Goal: Task Accomplishment & Management: Complete application form

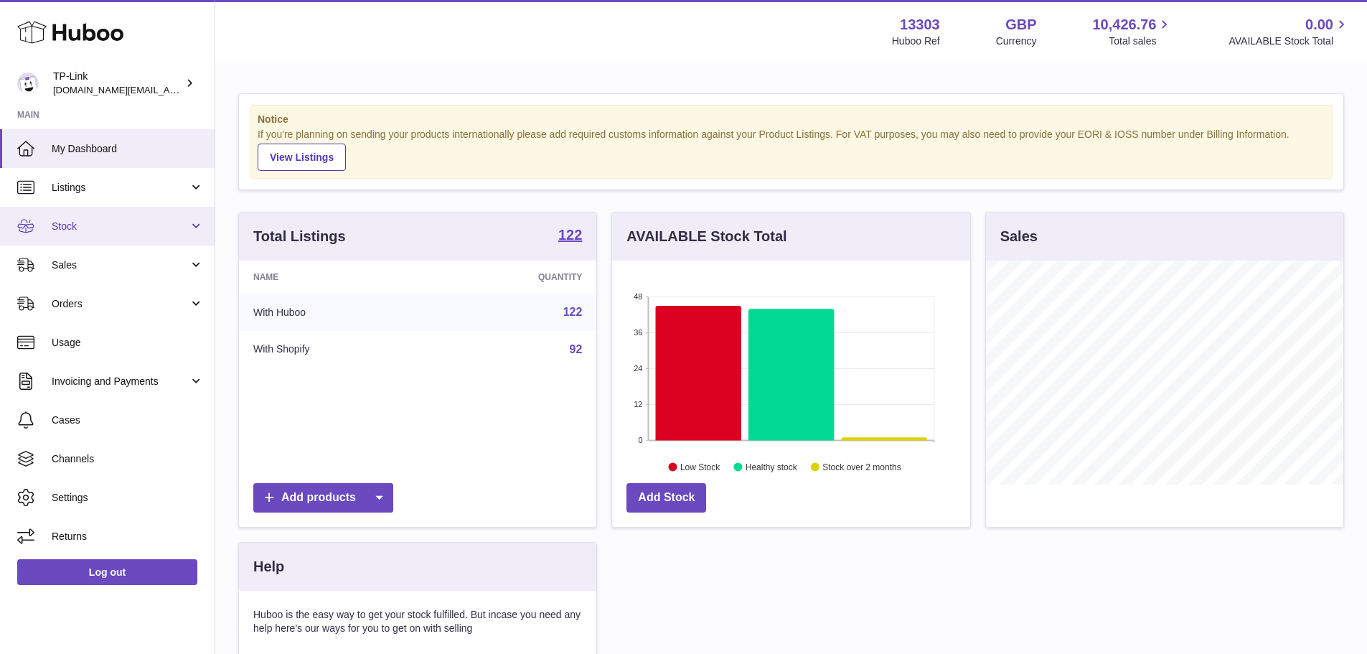
click at [76, 221] on span "Stock" at bounding box center [120, 227] width 137 height 14
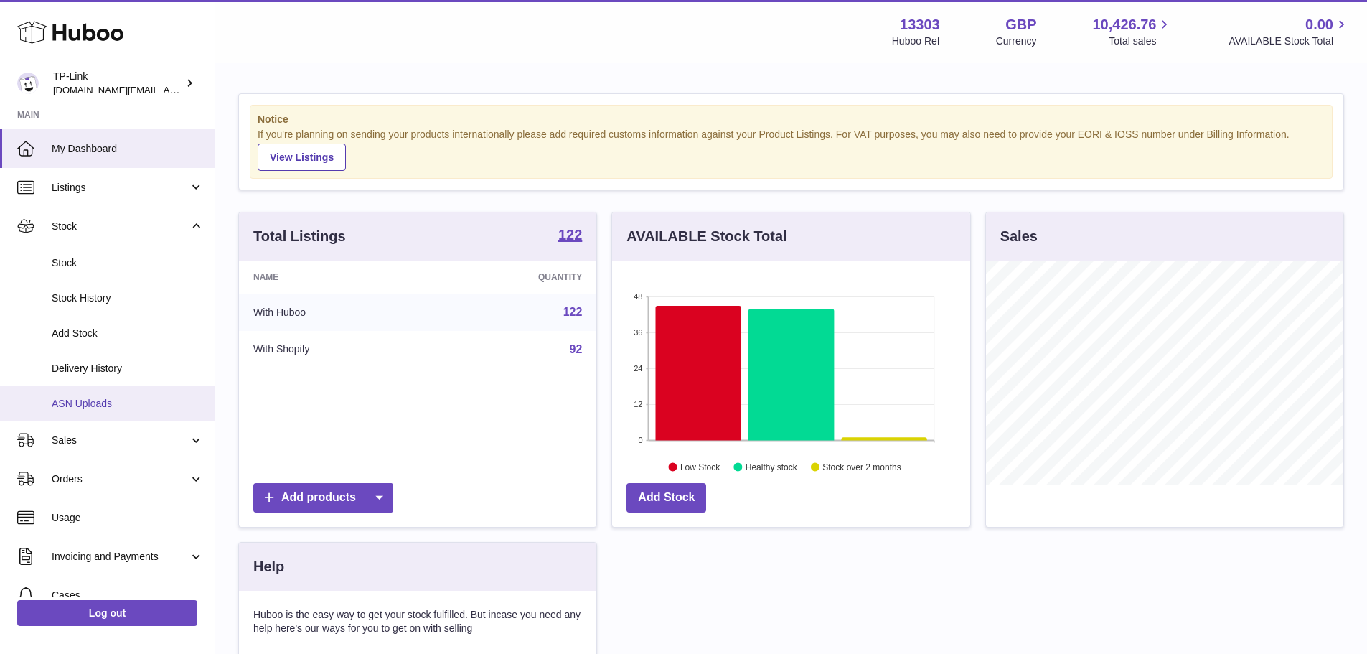
click at [90, 403] on span "ASN Uploads" at bounding box center [128, 404] width 152 height 14
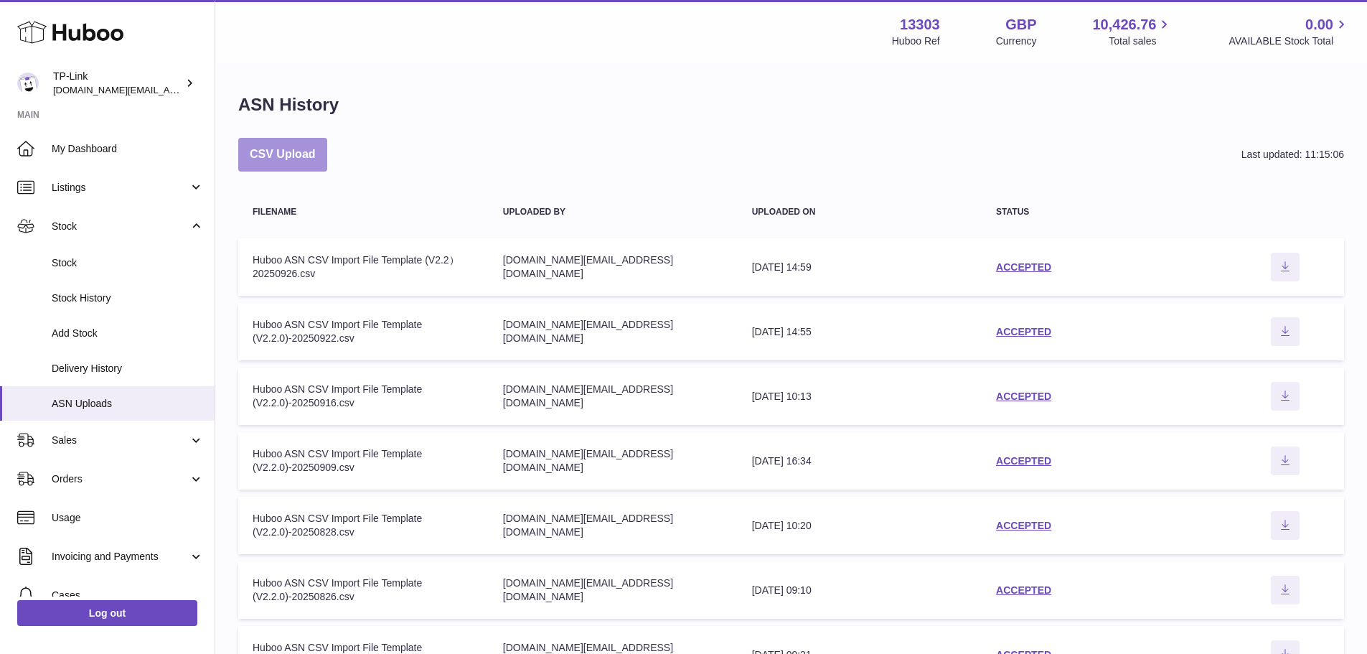
click at [289, 144] on button "CSV Upload" at bounding box center [282, 155] width 89 height 34
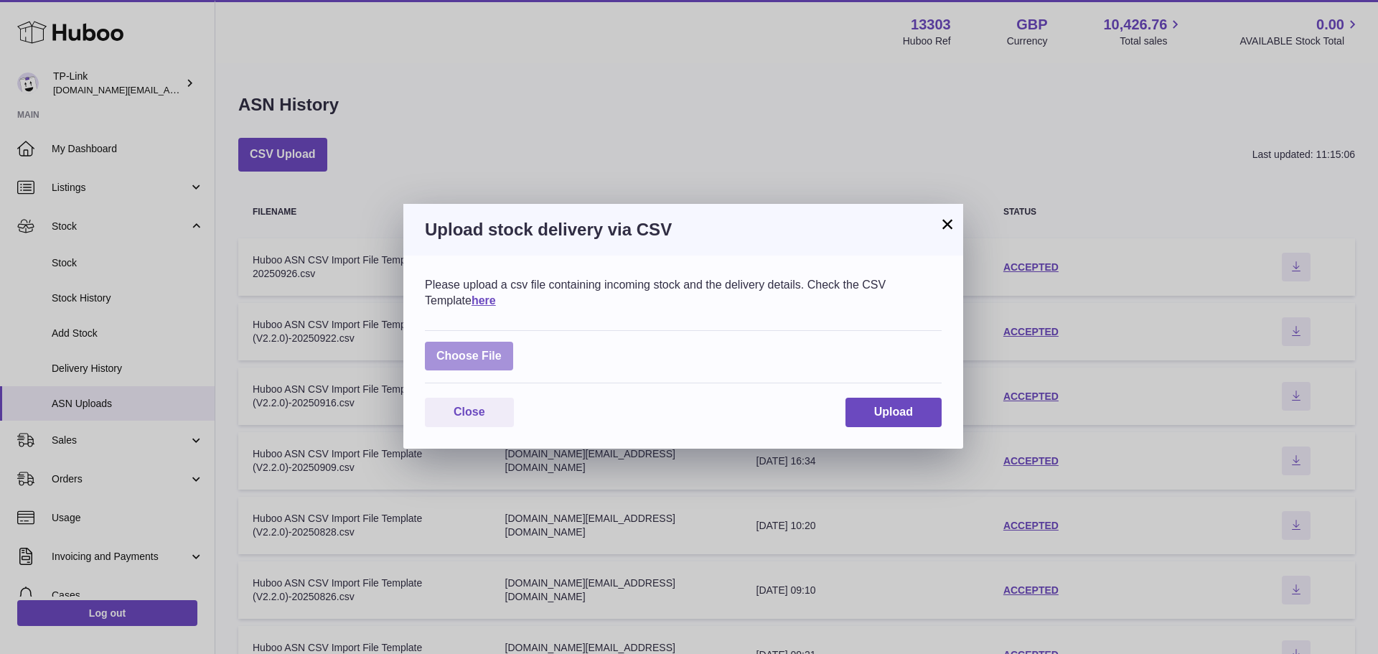
click at [479, 360] on label at bounding box center [469, 356] width 88 height 29
click at [502, 349] on input "file" at bounding box center [502, 349] width 1 height 1
type input "**********"
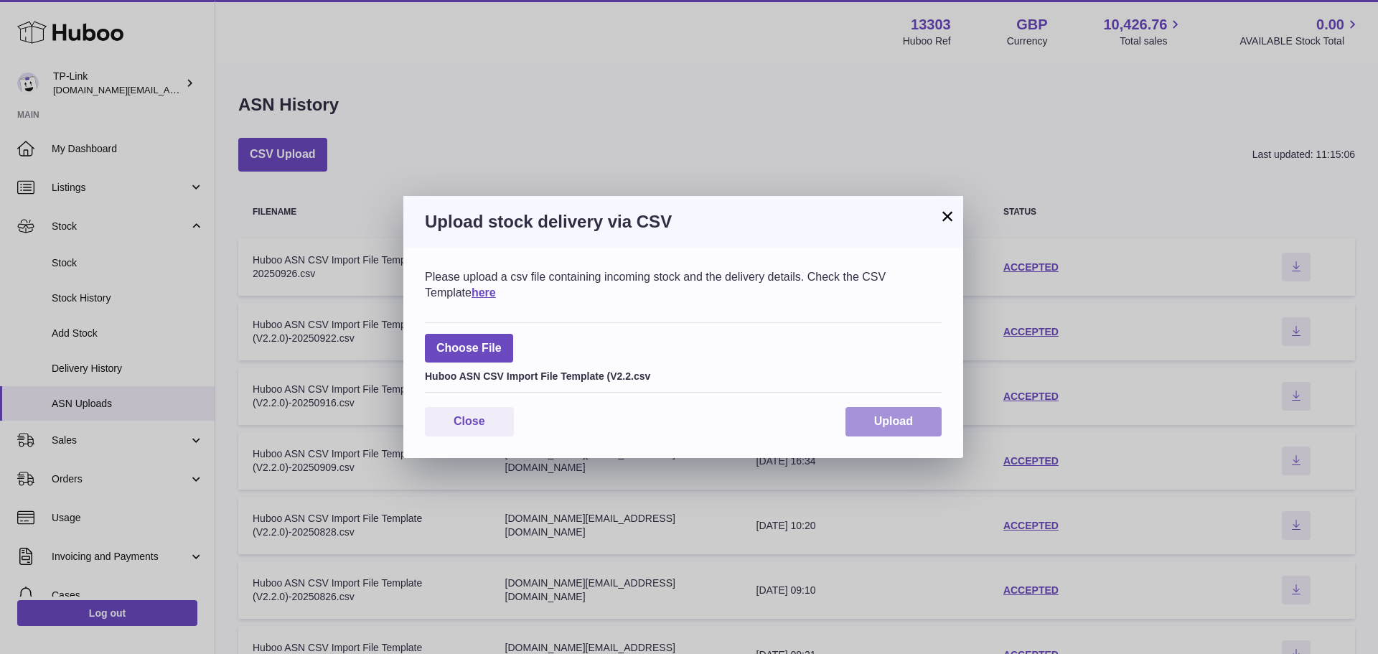
click at [871, 425] on button "Upload" at bounding box center [893, 421] width 96 height 29
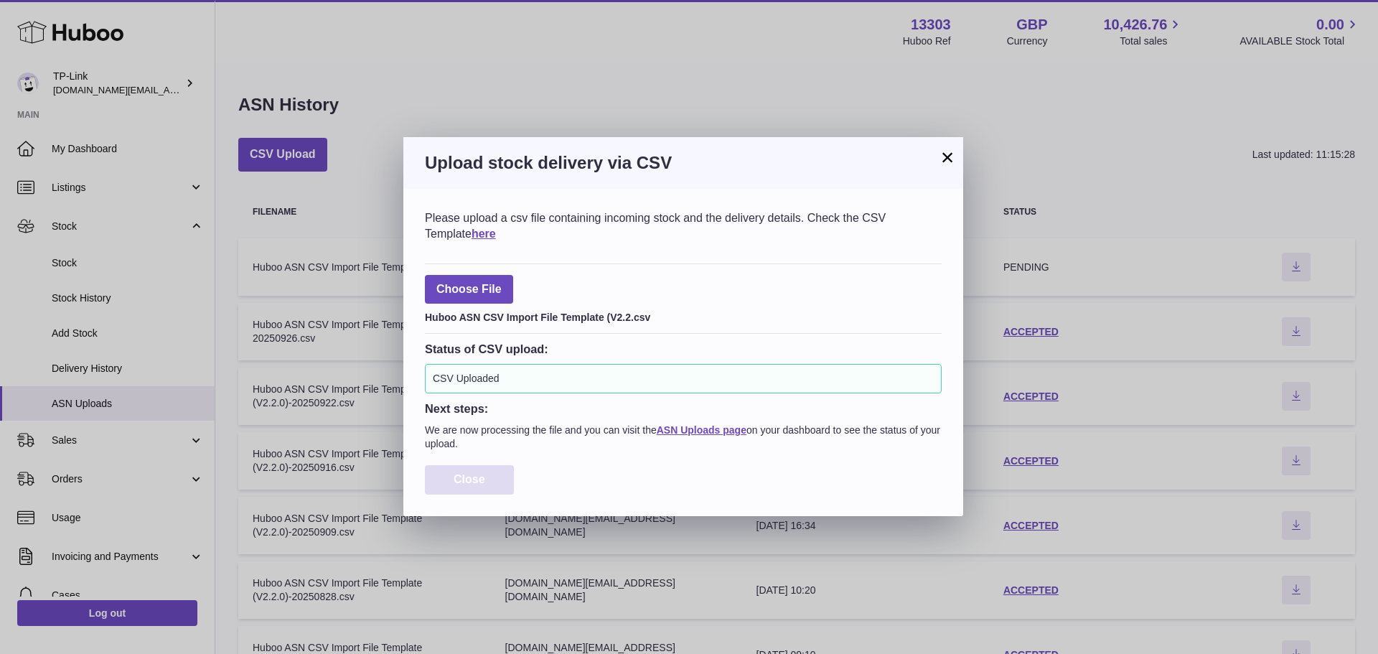
click at [477, 474] on span "Close" at bounding box center [470, 479] width 32 height 12
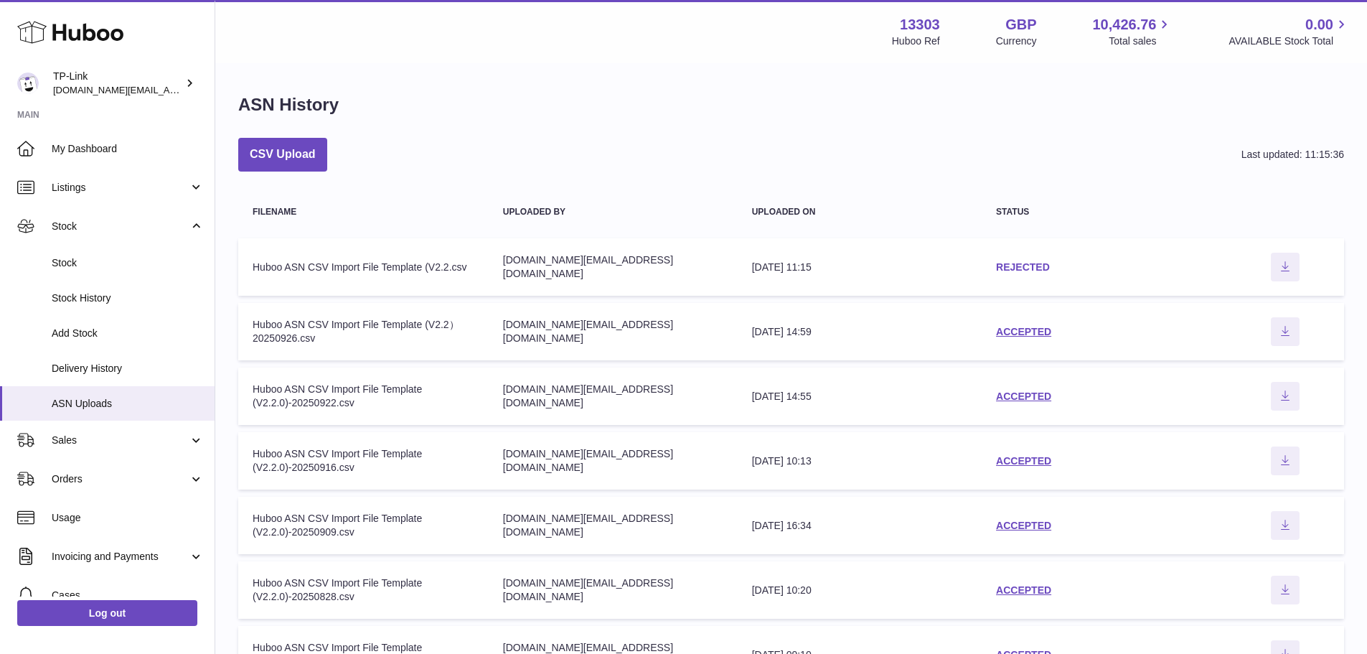
click at [1025, 267] on link "REJECTED" at bounding box center [1023, 266] width 54 height 11
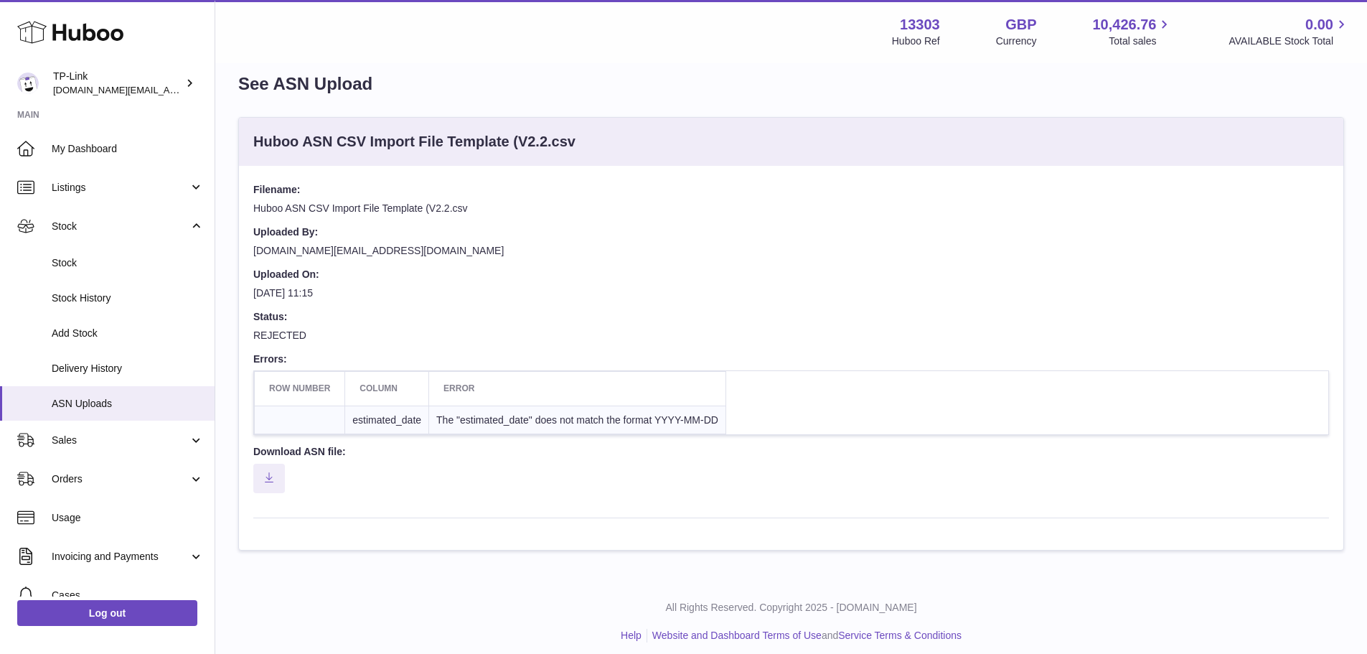
scroll to position [31, 0]
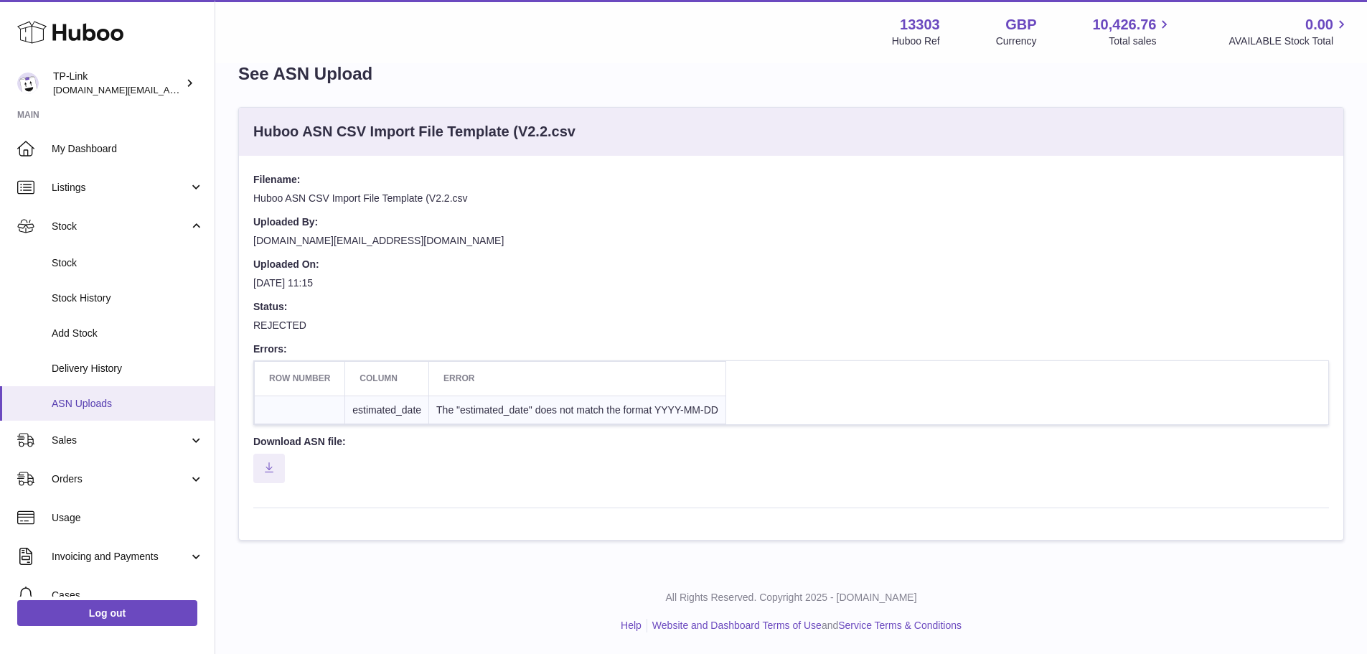
click at [86, 406] on span "ASN Uploads" at bounding box center [128, 404] width 152 height 14
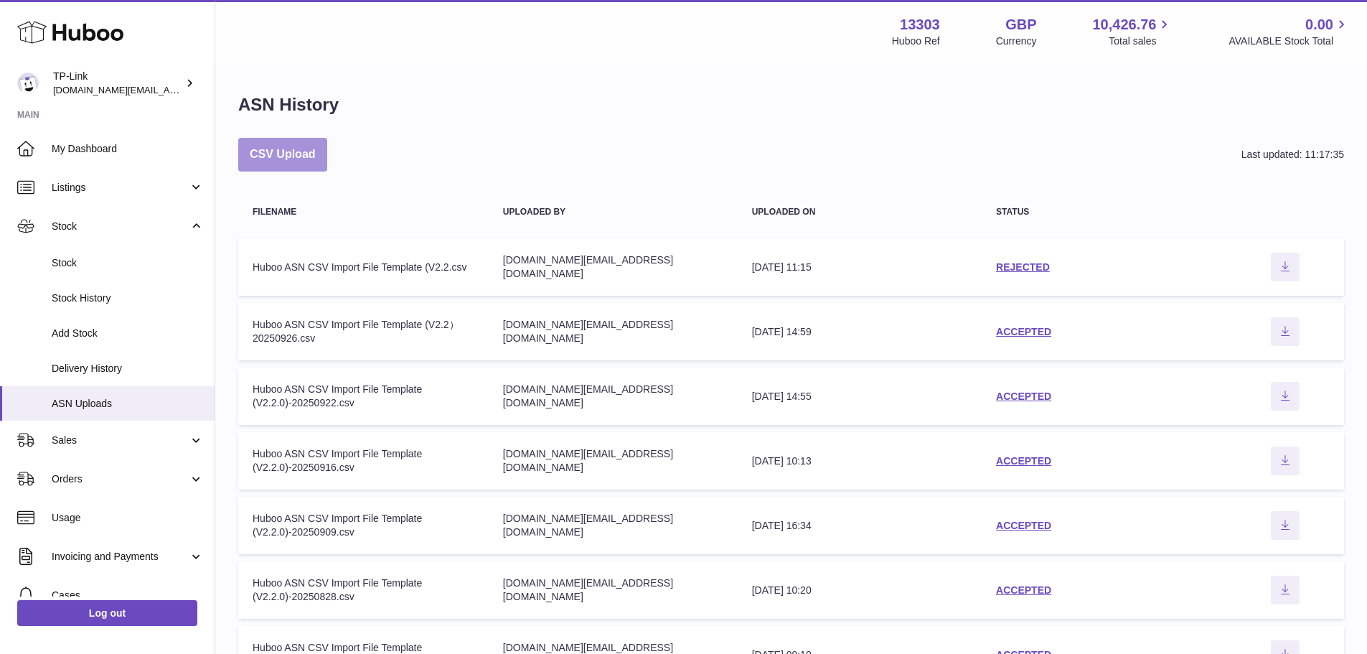
click at [304, 161] on button "CSV Upload" at bounding box center [282, 155] width 89 height 34
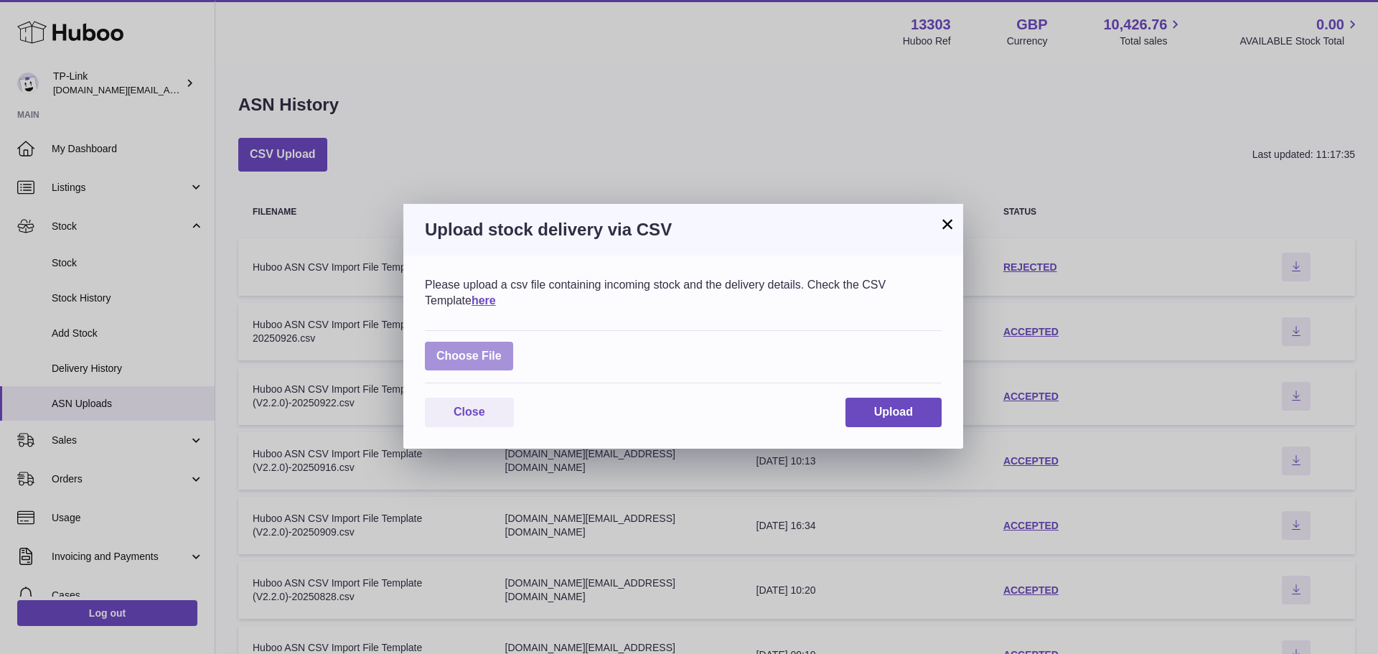
click at [456, 354] on label at bounding box center [469, 356] width 88 height 29
click at [502, 349] on input "file" at bounding box center [502, 349] width 1 height 1
type input "**********"
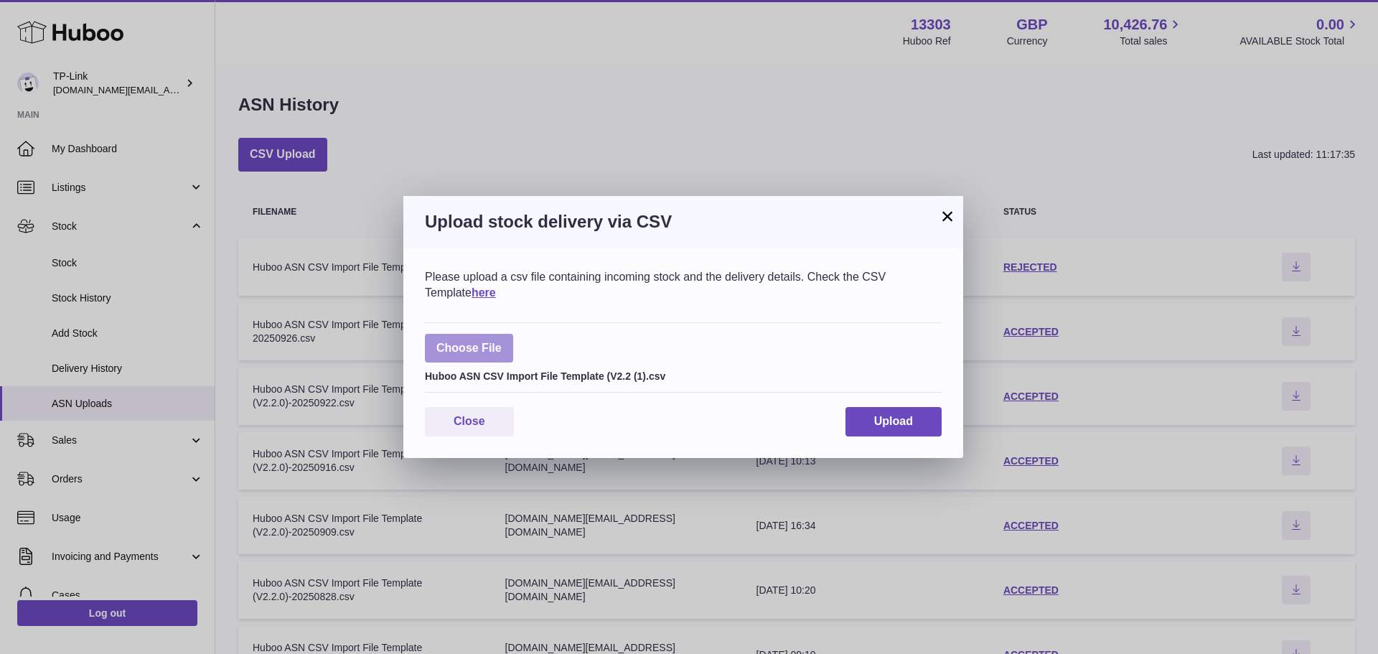
click at [469, 352] on label at bounding box center [469, 348] width 88 height 29
click at [502, 342] on input "file" at bounding box center [502, 341] width 1 height 1
click at [944, 217] on button "×" at bounding box center [947, 215] width 17 height 17
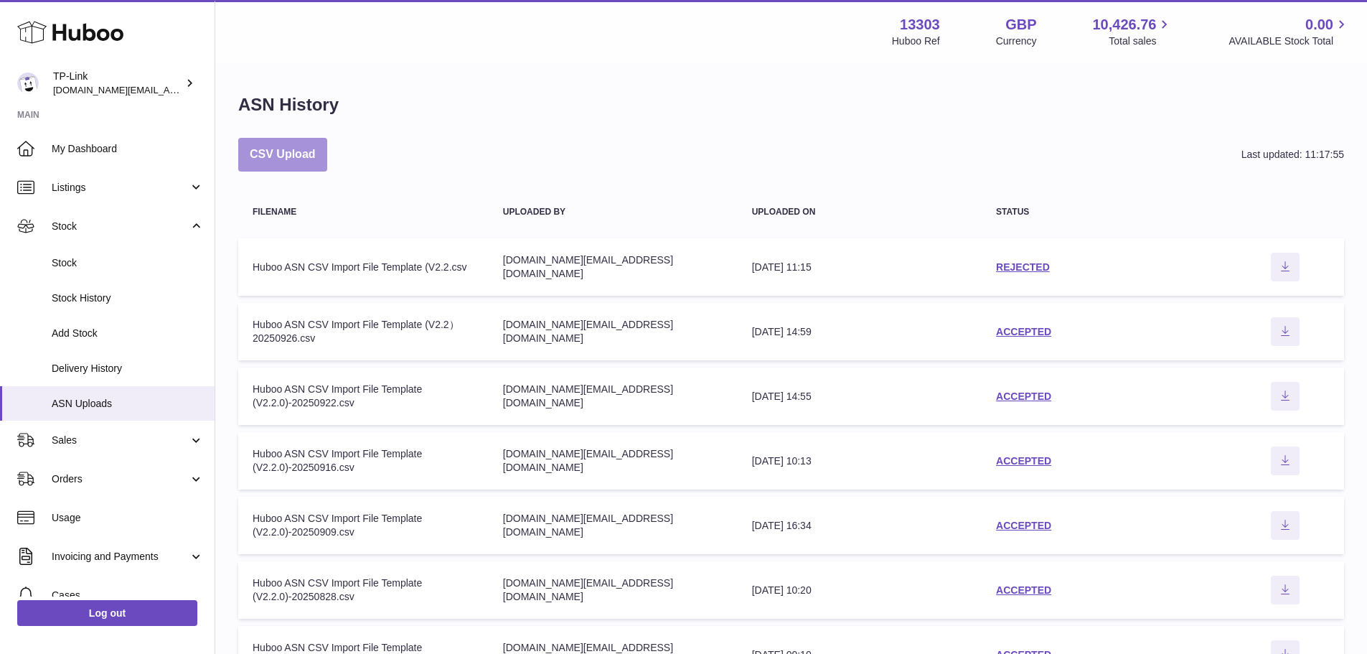
click at [273, 149] on button "CSV Upload" at bounding box center [282, 155] width 89 height 34
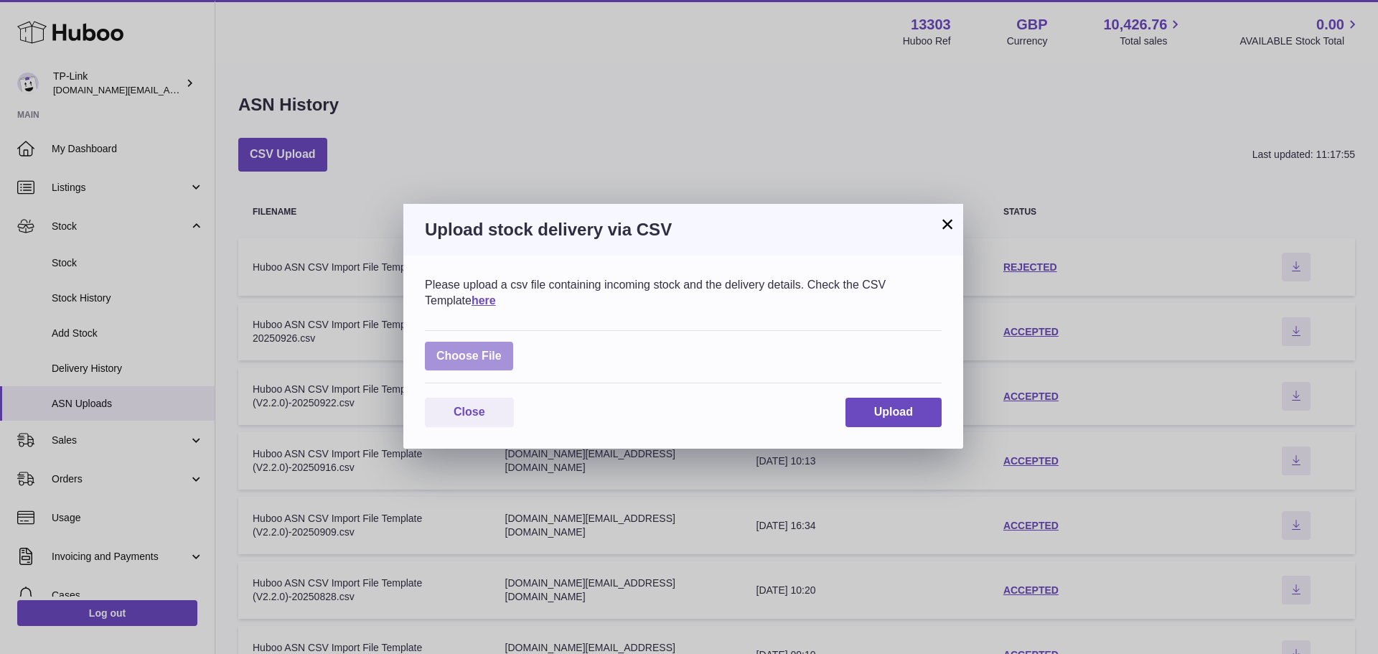
click at [487, 349] on label at bounding box center [469, 356] width 88 height 29
click at [502, 349] on input "file" at bounding box center [502, 349] width 1 height 1
type input "**********"
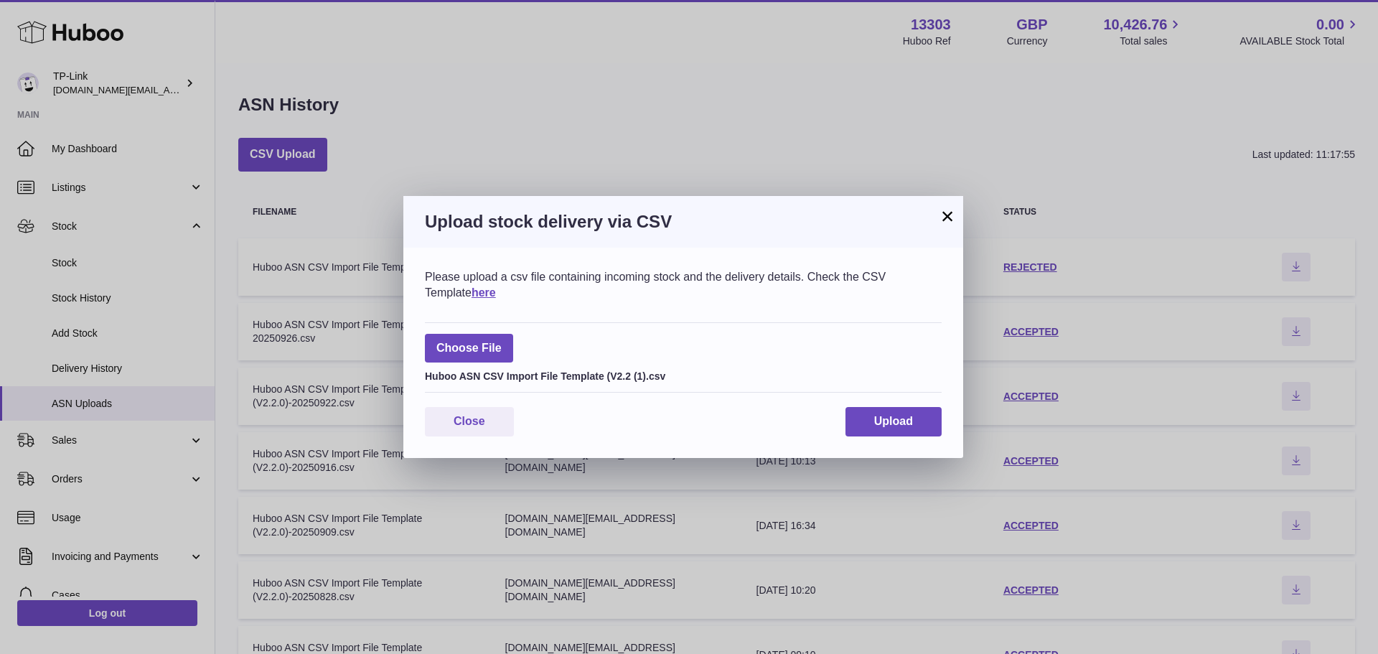
click at [946, 214] on button "×" at bounding box center [947, 215] width 17 height 17
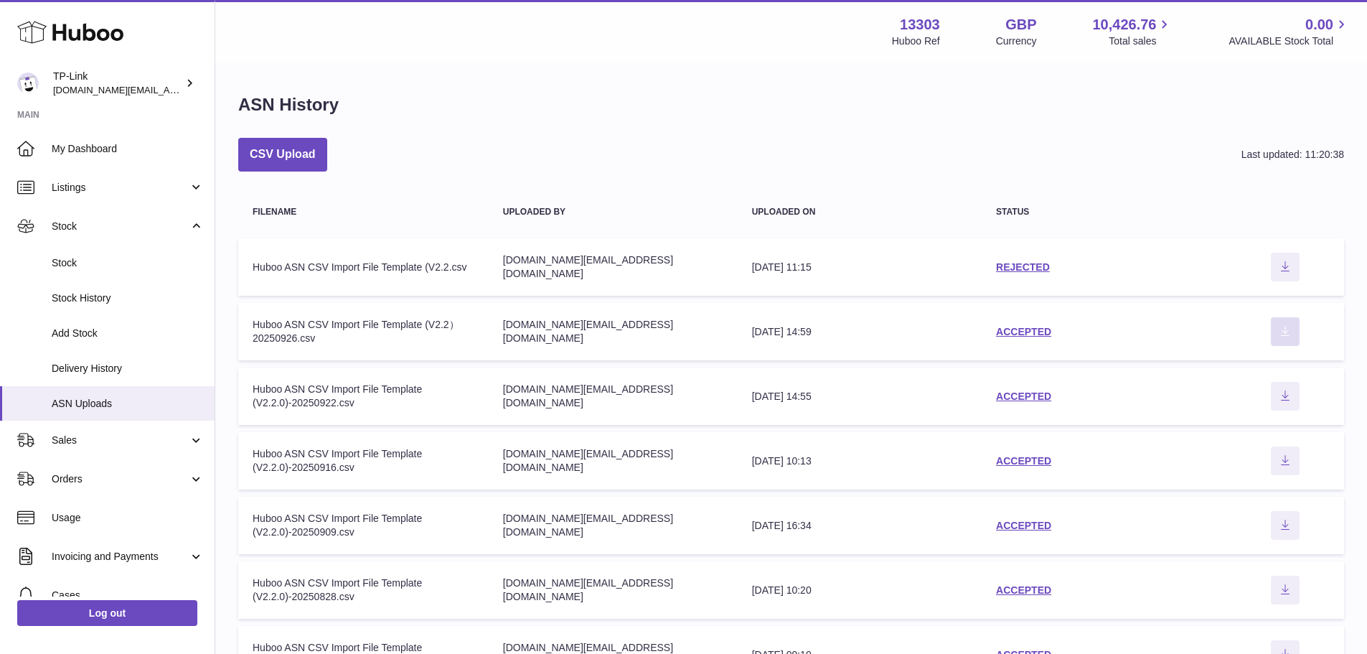
click at [1281, 328] on icon "Download ASN file" at bounding box center [1285, 330] width 23 height 11
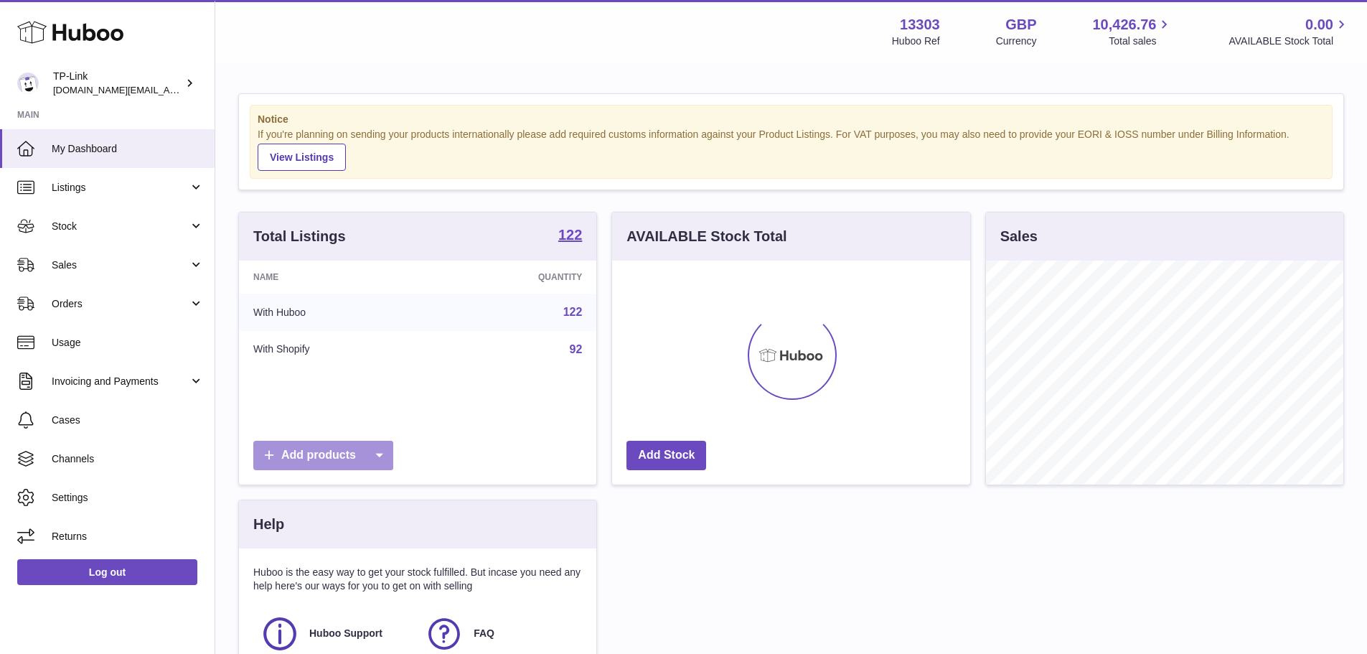
scroll to position [224, 358]
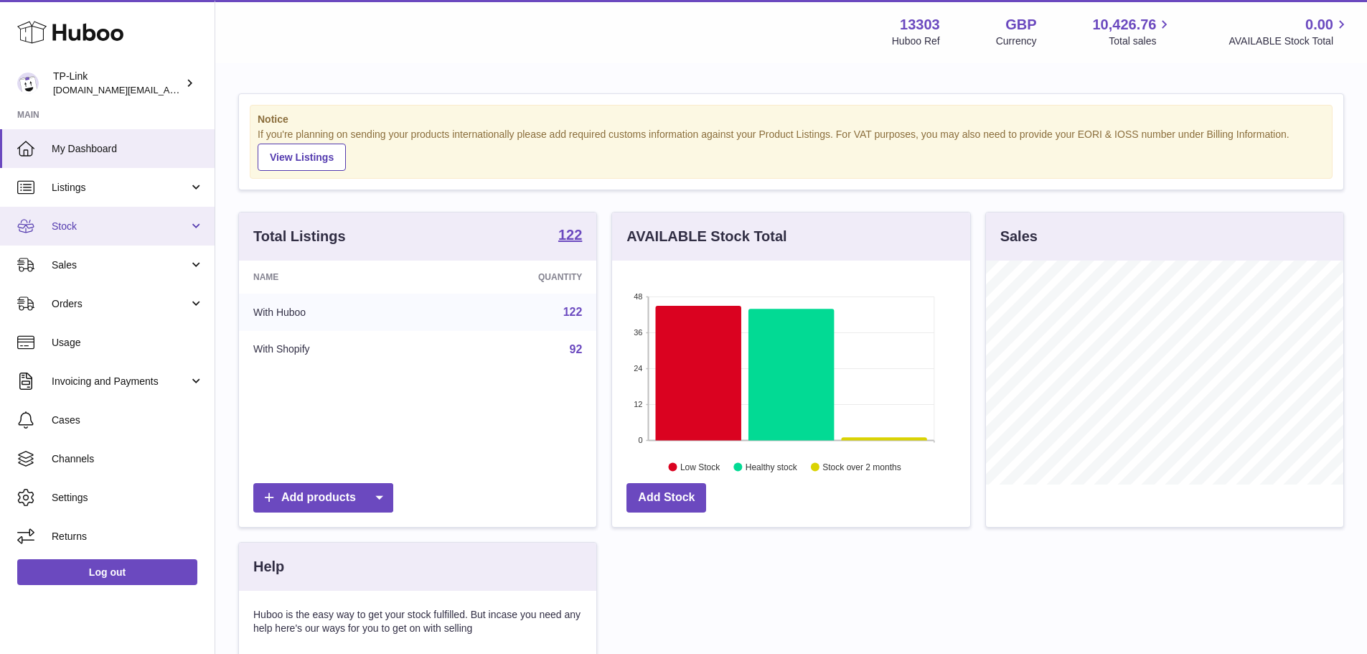
click at [75, 215] on link "Stock" at bounding box center [107, 226] width 215 height 39
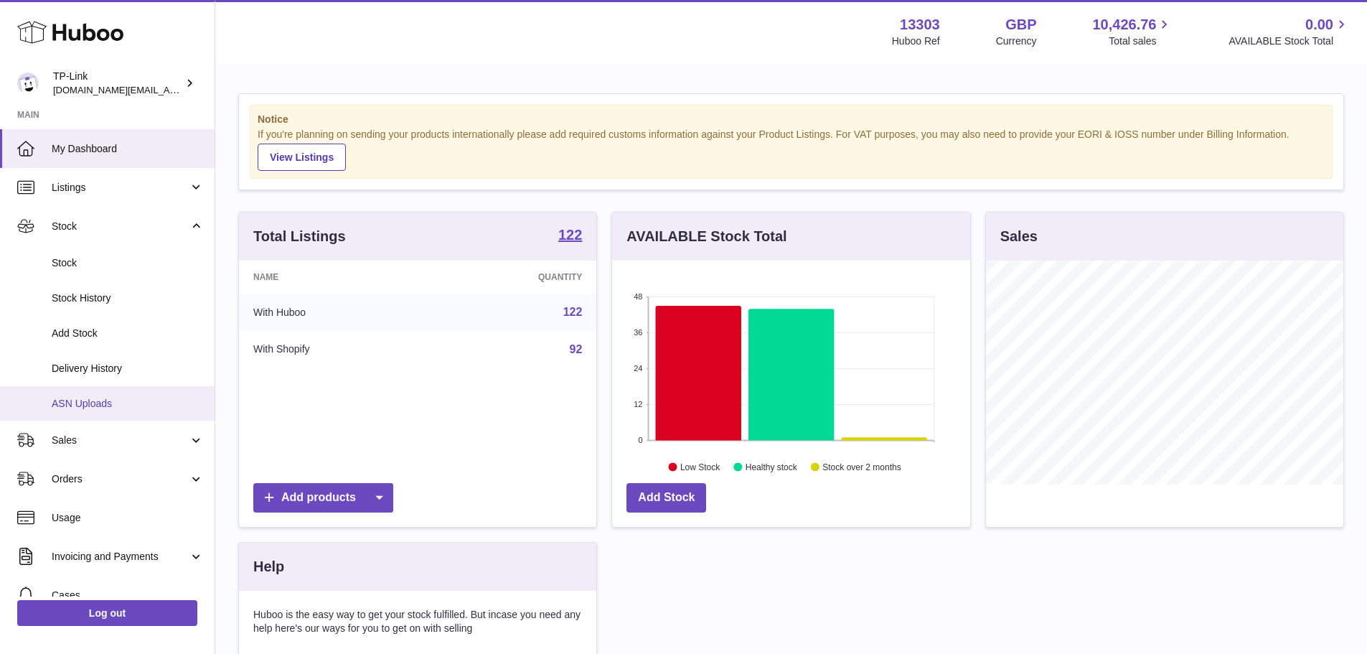
click at [72, 395] on link "ASN Uploads" at bounding box center [107, 403] width 215 height 35
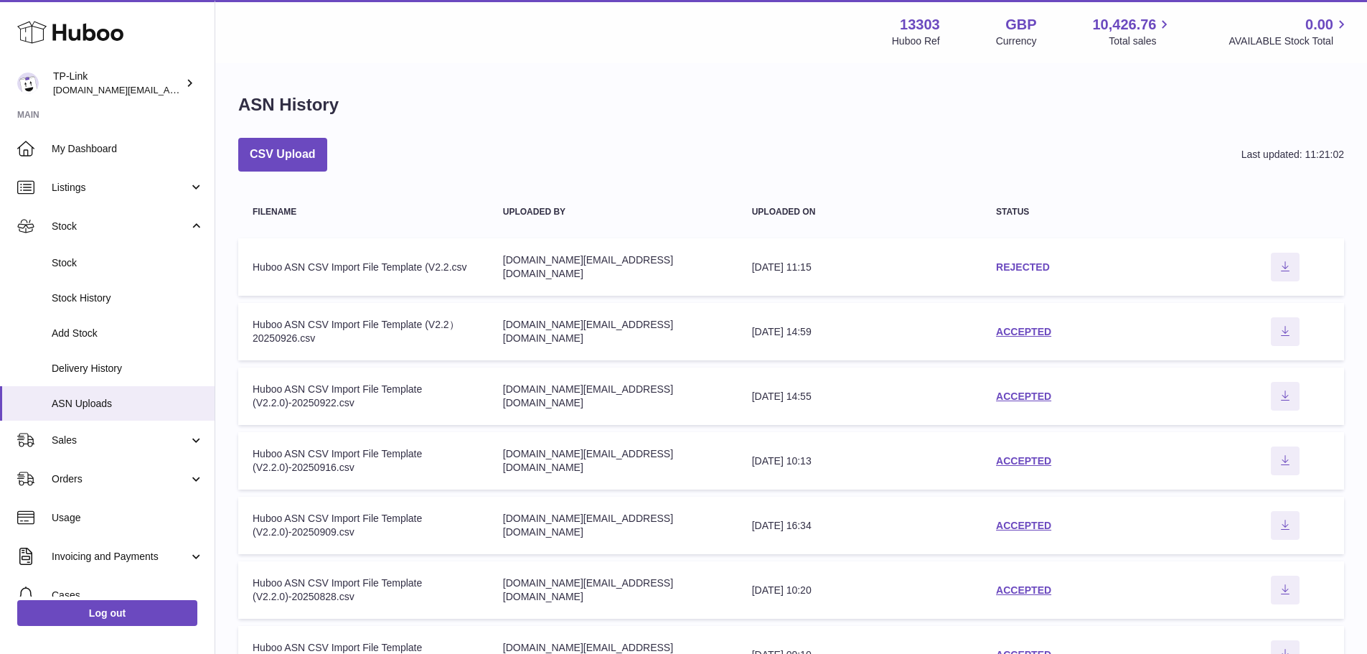
click at [1019, 269] on link "REJECTED" at bounding box center [1023, 266] width 54 height 11
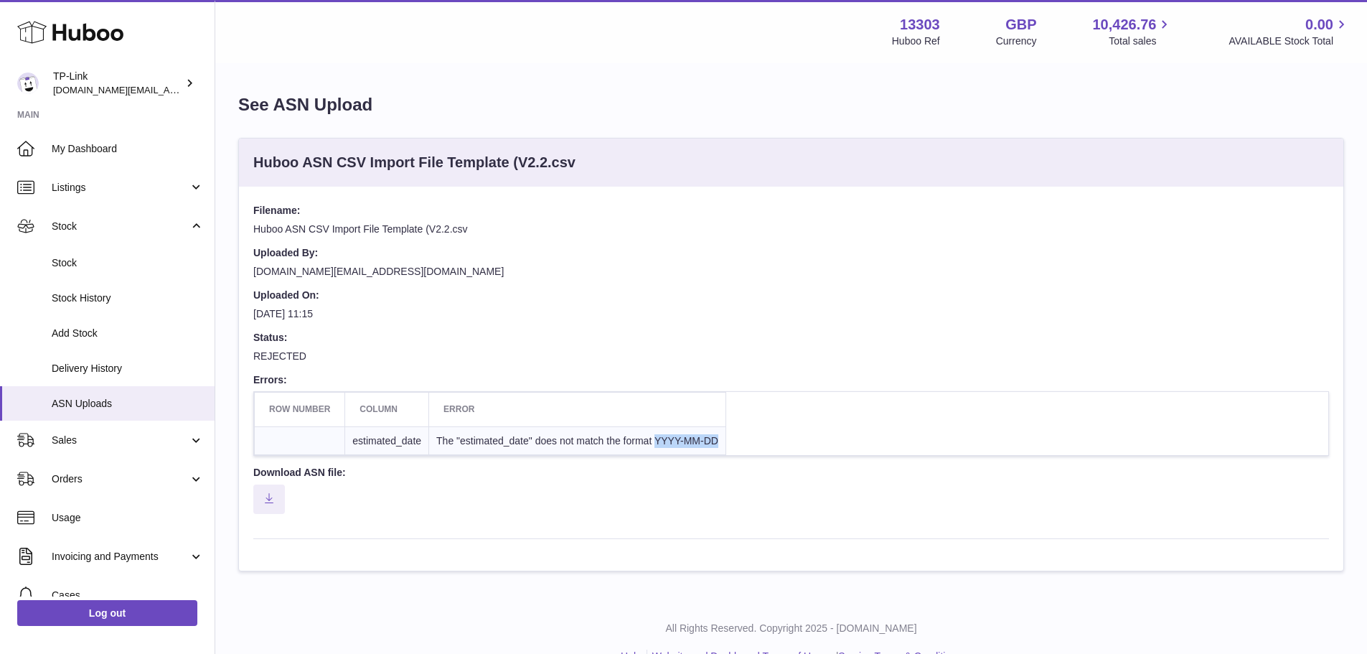
drag, startPoint x: 655, startPoint y: 437, endPoint x: 718, endPoint y: 437, distance: 62.4
click at [718, 437] on td "The "estimated_date" does not match the format YYYY-MM-DD" at bounding box center [577, 440] width 297 height 29
copy td "YYYY-MM-DD"
click at [75, 398] on span "ASN Uploads" at bounding box center [128, 404] width 152 height 14
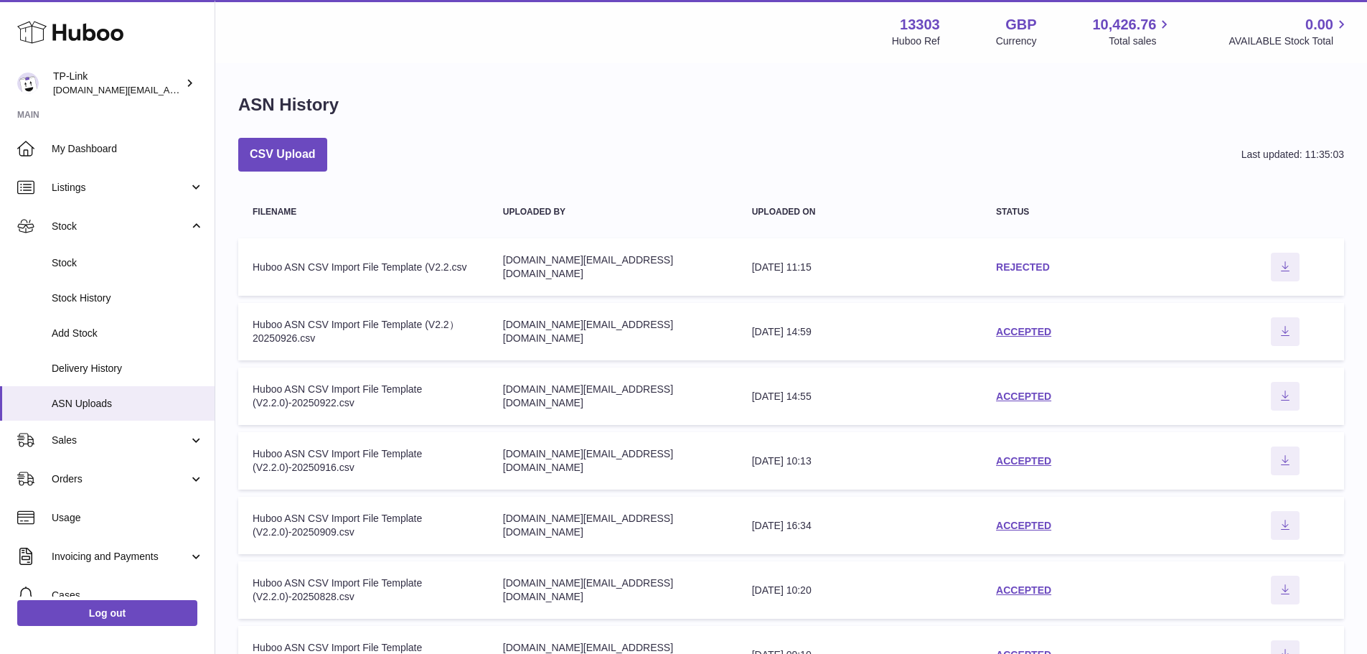
click at [1040, 271] on link "REJECTED" at bounding box center [1023, 266] width 54 height 11
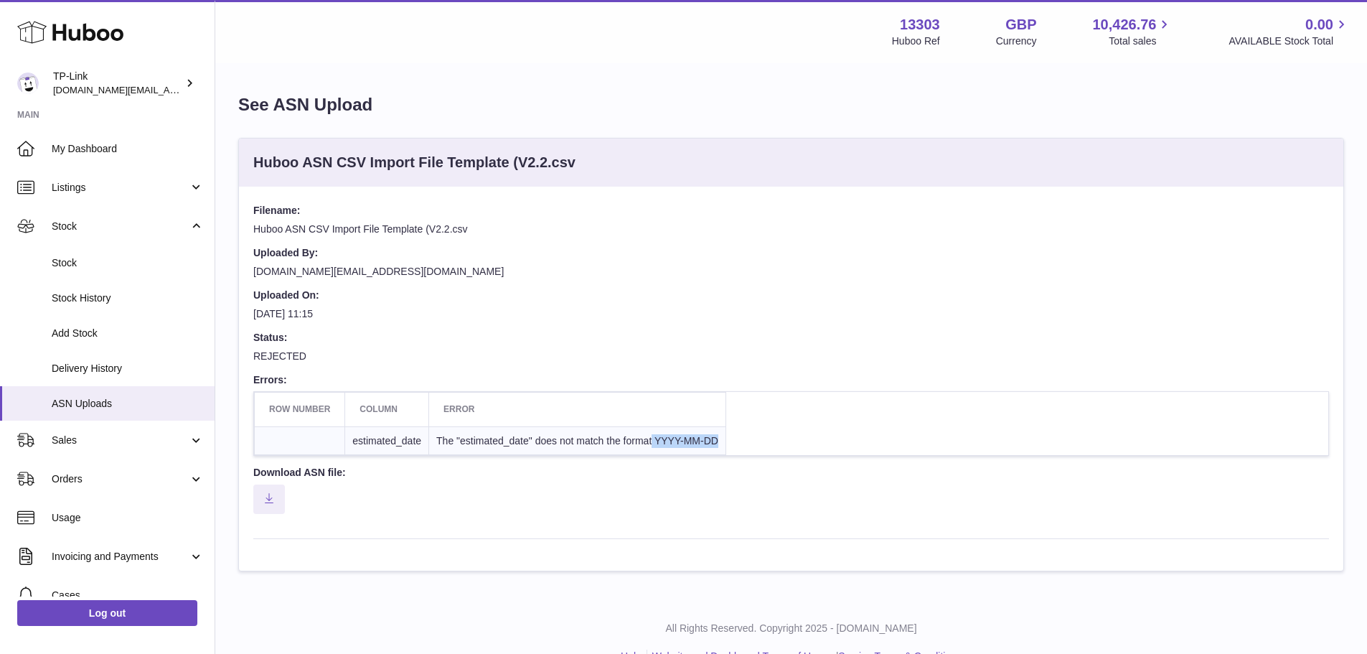
drag, startPoint x: 717, startPoint y: 438, endPoint x: 653, endPoint y: 435, distance: 64.0
click at [653, 435] on td "The "estimated_date" does not match the format YYYY-MM-DD" at bounding box center [577, 440] width 297 height 29
click at [676, 441] on td "The "estimated_date" does not match the format YYYY-MM-DD" at bounding box center [577, 440] width 297 height 29
drag, startPoint x: 655, startPoint y: 436, endPoint x: 717, endPoint y: 434, distance: 61.7
click at [717, 434] on td "The "estimated_date" does not match the format YYYY-MM-DD" at bounding box center [577, 440] width 297 height 29
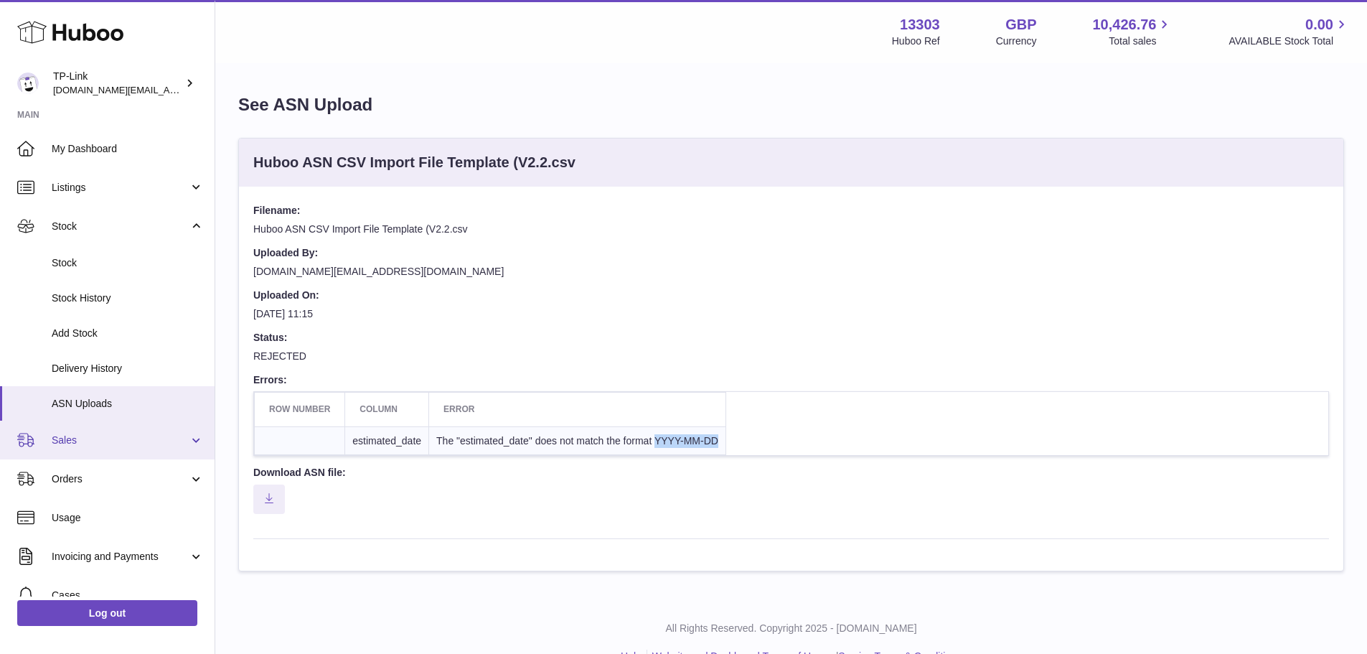
copy td "YYYY-MM-DD"
click at [75, 400] on span "ASN Uploads" at bounding box center [128, 404] width 152 height 14
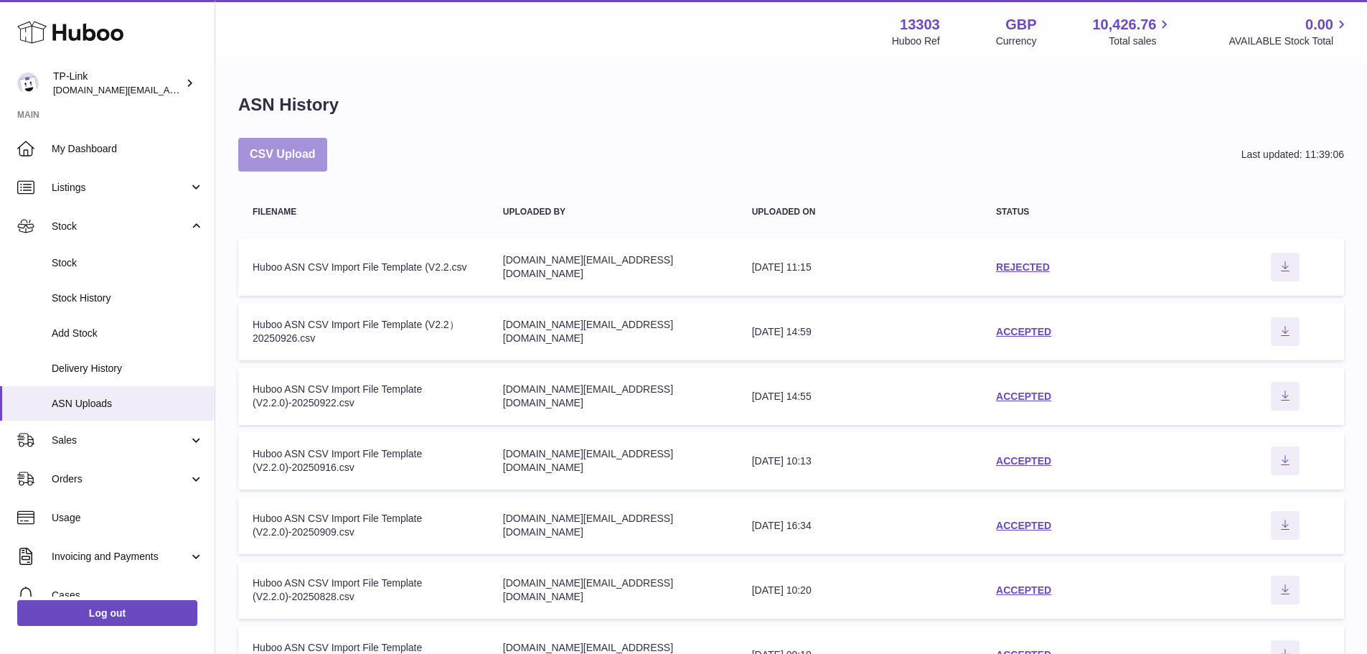
click at [285, 154] on button "CSV Upload" at bounding box center [282, 155] width 89 height 34
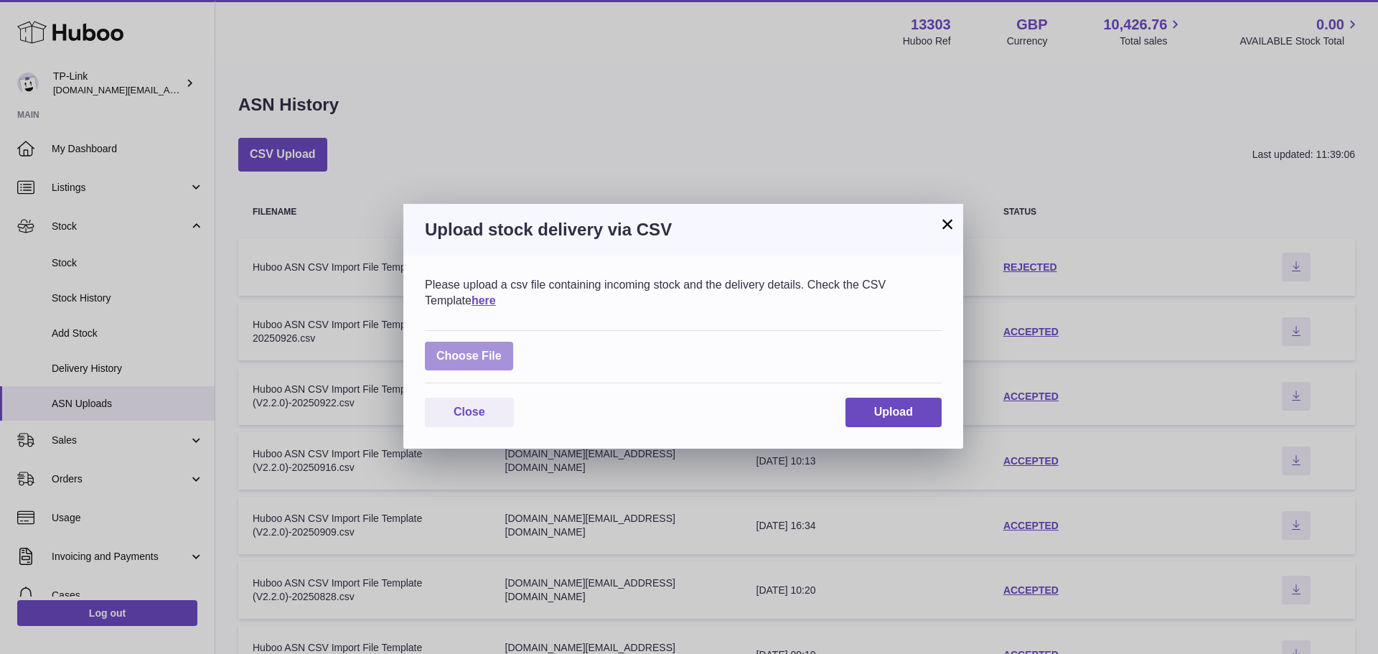
click at [447, 354] on label at bounding box center [469, 356] width 88 height 29
click at [502, 349] on input "file" at bounding box center [502, 349] width 1 height 1
type input "**********"
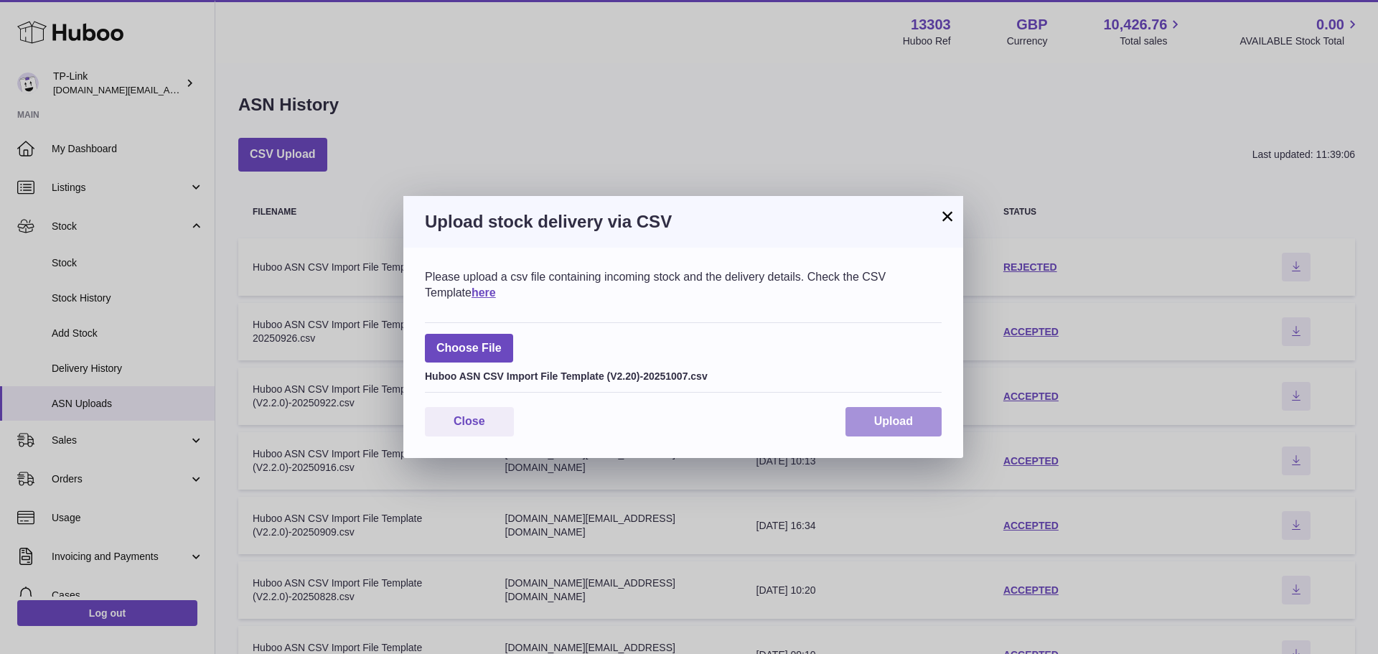
click at [886, 418] on span "Upload" at bounding box center [893, 421] width 39 height 12
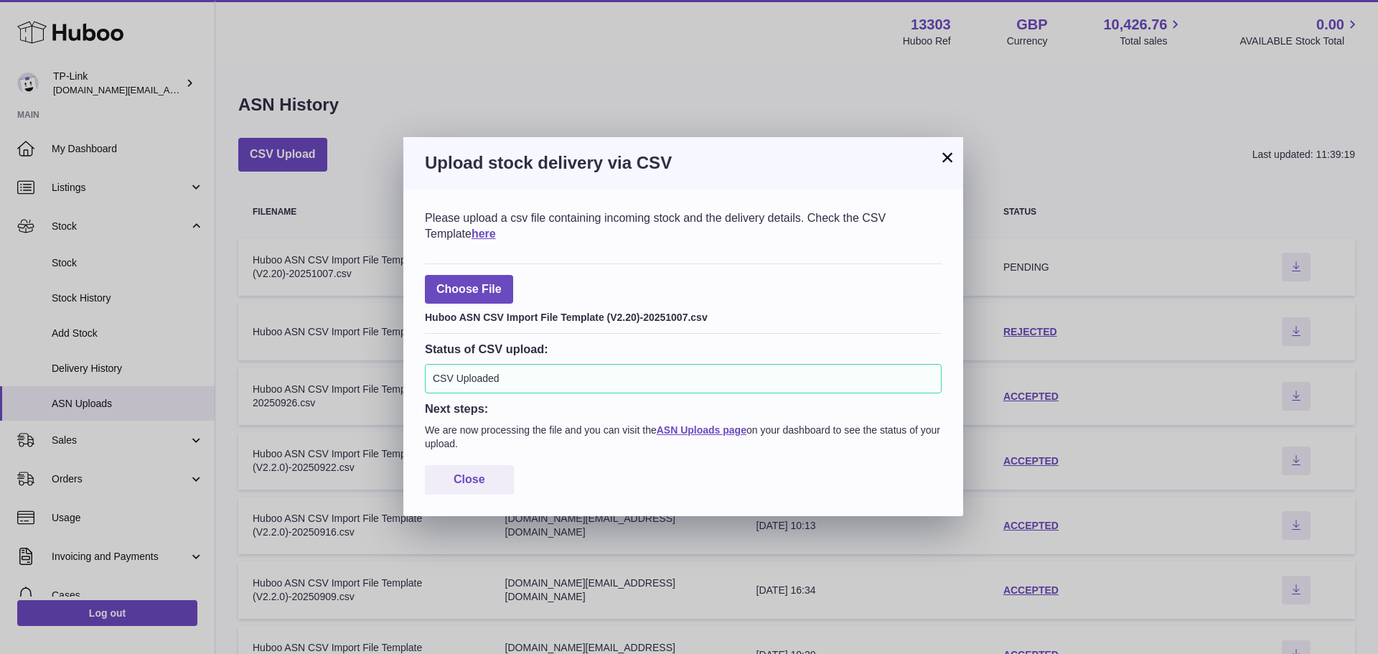
click at [949, 158] on button "×" at bounding box center [947, 157] width 17 height 17
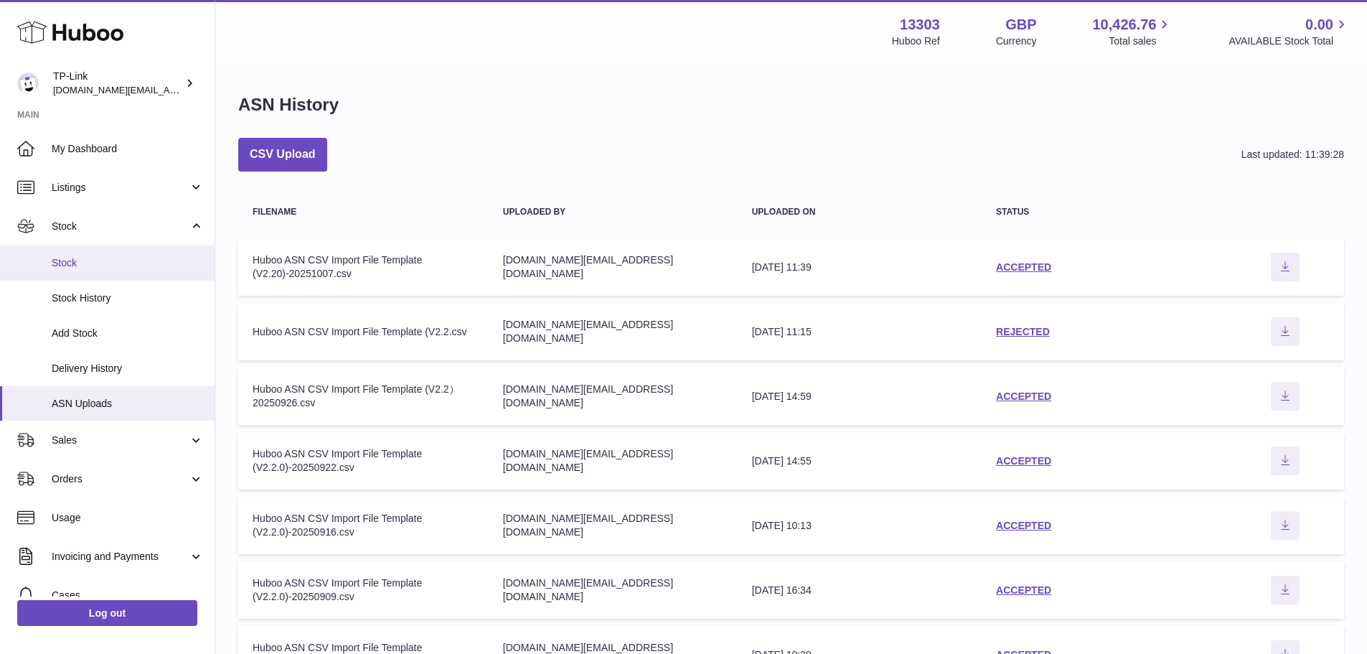
click at [73, 265] on span "Stock" at bounding box center [128, 263] width 152 height 14
click at [66, 263] on span "Stock" at bounding box center [128, 263] width 152 height 14
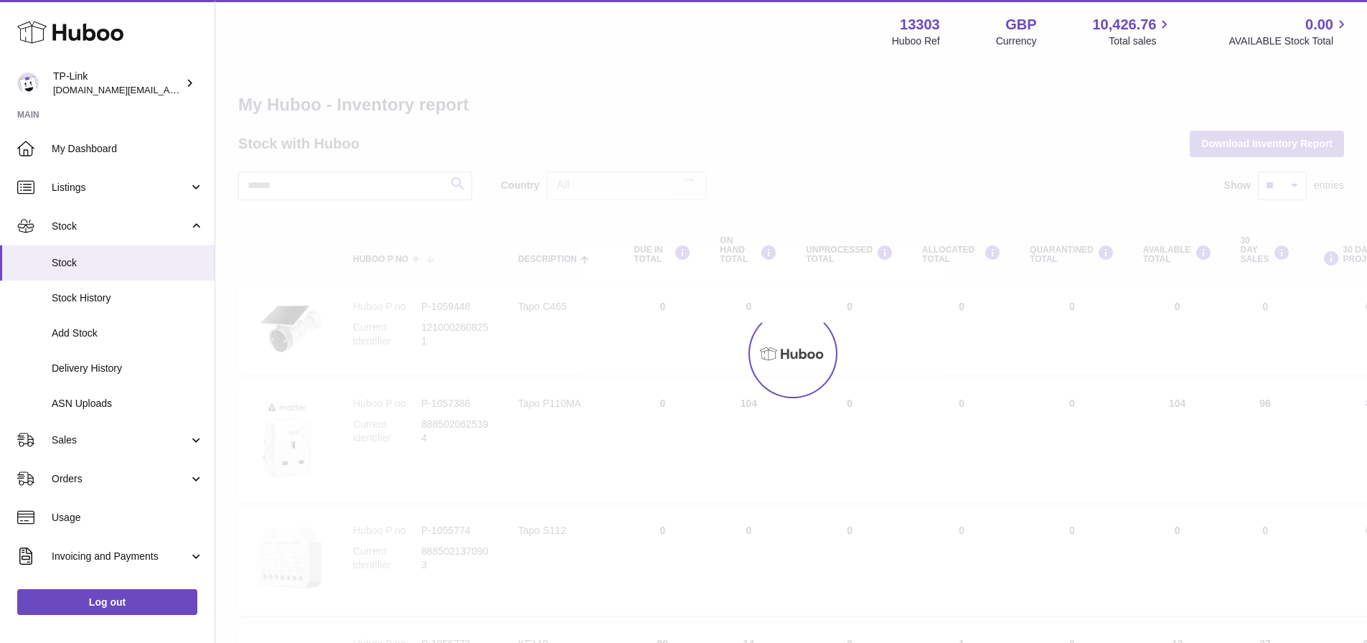
click at [79, 261] on span "Stock" at bounding box center [128, 263] width 152 height 14
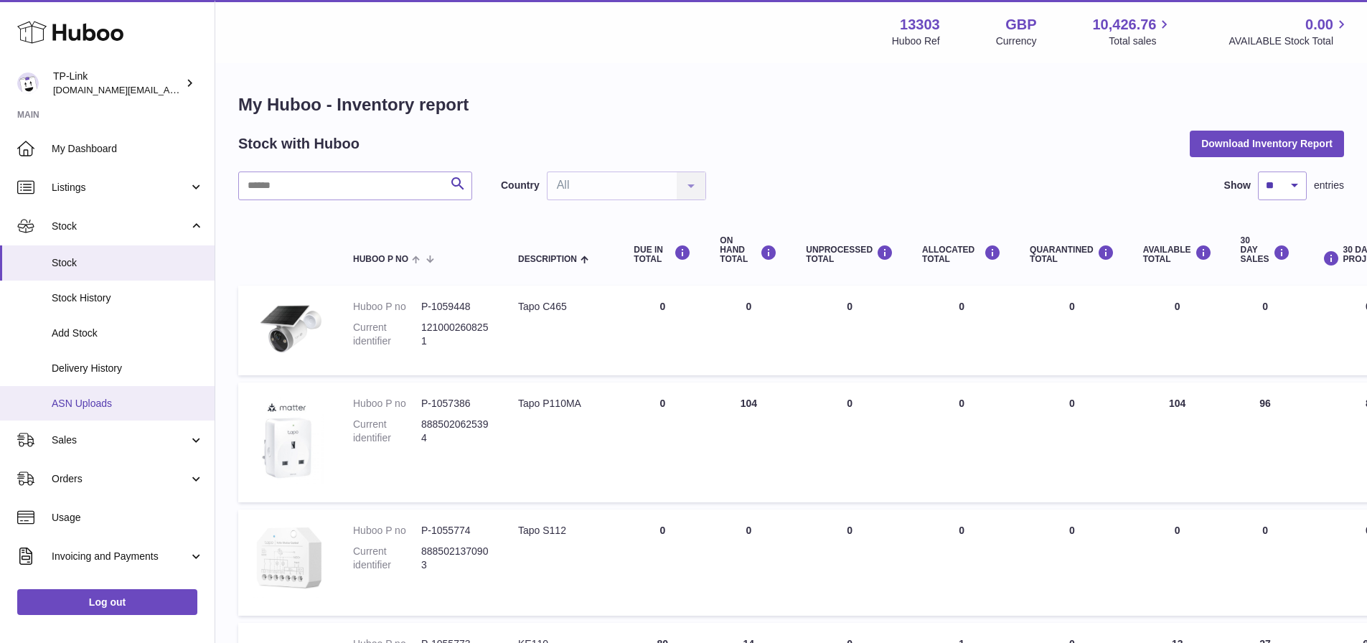
click at [89, 402] on span "ASN Uploads" at bounding box center [128, 404] width 152 height 14
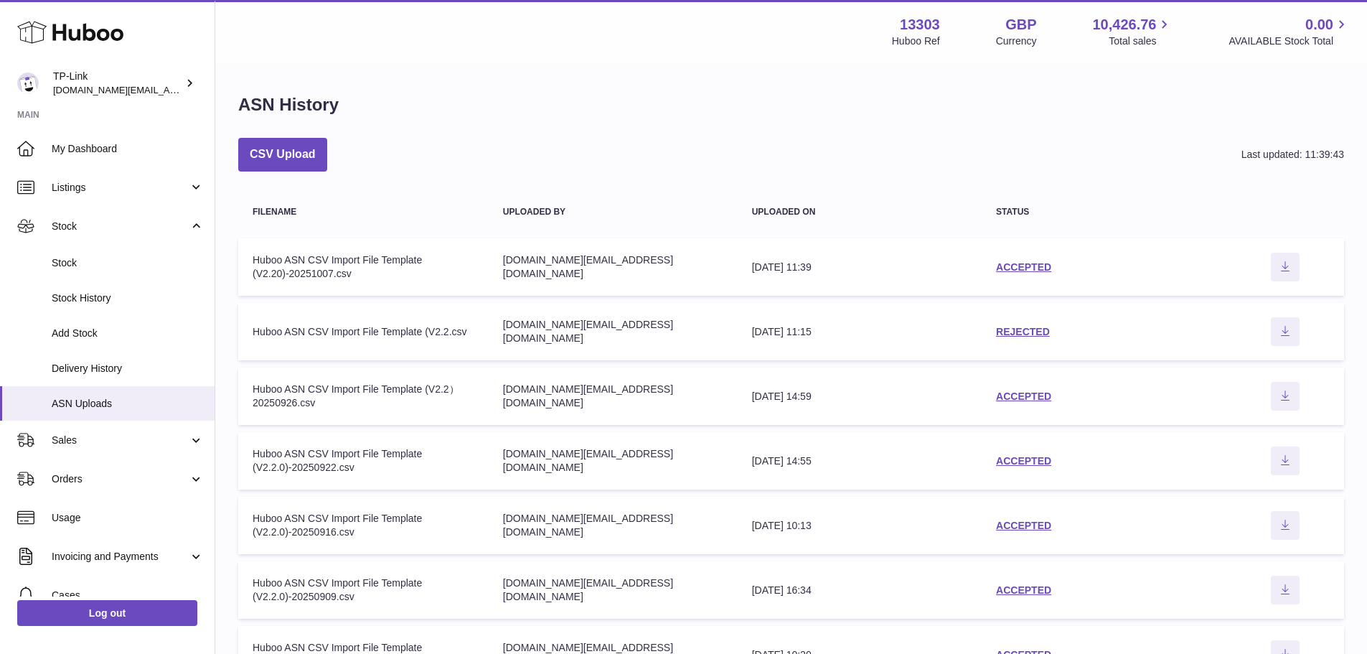
click at [354, 261] on div "Huboo ASN CSV Import File Template (V2.20)-20251007.csv" at bounding box center [364, 266] width 222 height 27
click at [1022, 264] on link "ACCEPTED" at bounding box center [1023, 266] width 55 height 11
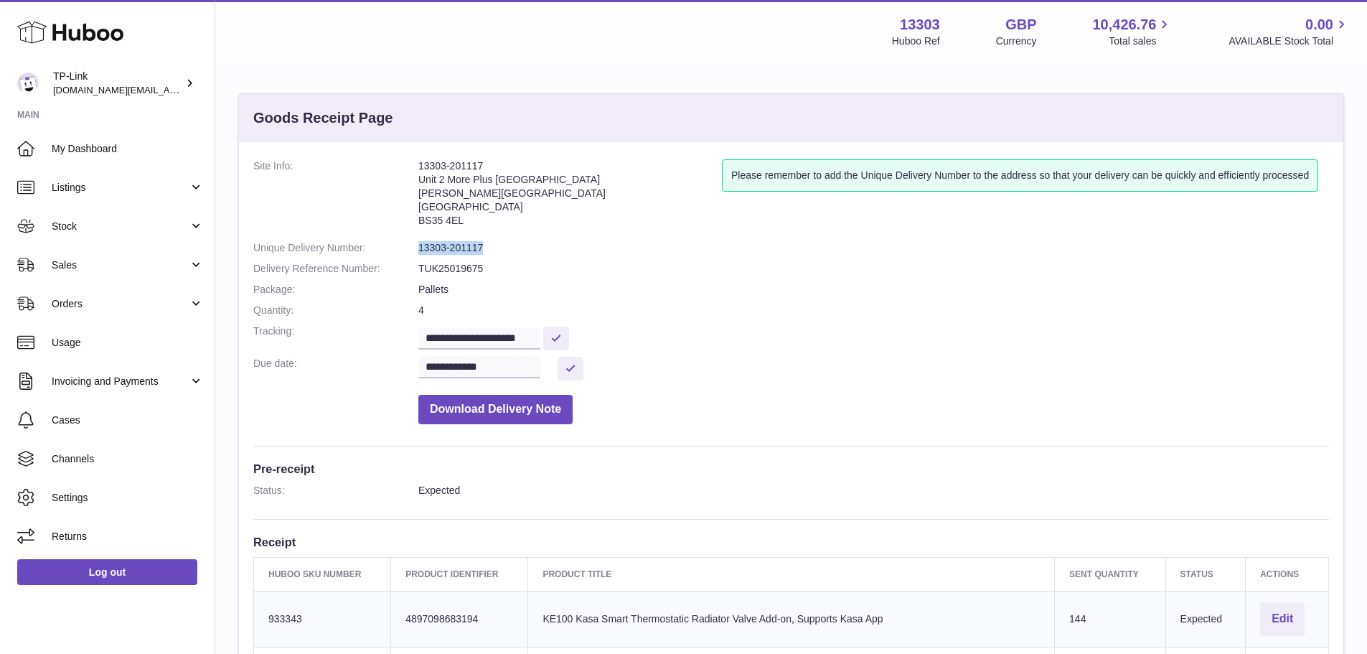
drag, startPoint x: 484, startPoint y: 248, endPoint x: 417, endPoint y: 247, distance: 66.7
click at [417, 247] on dl "**********" at bounding box center [791, 295] width 1076 height 272
copy dl "13303-201117"
click at [577, 264] on dd "TUK25019675" at bounding box center [873, 269] width 911 height 14
